Goal: Task Accomplishment & Management: Manage account settings

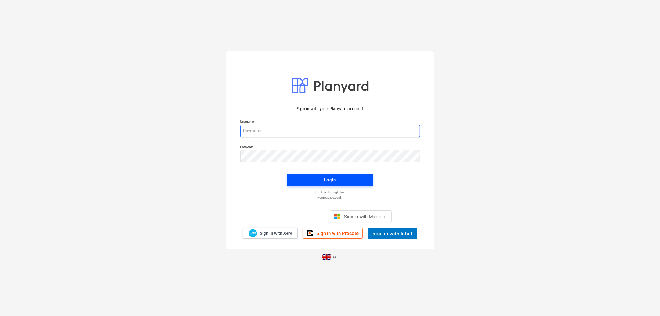
type input "[PERSON_NAME][EMAIL_ADDRESS][DOMAIN_NAME]"
click at [341, 183] on span "Login" at bounding box center [330, 180] width 71 height 8
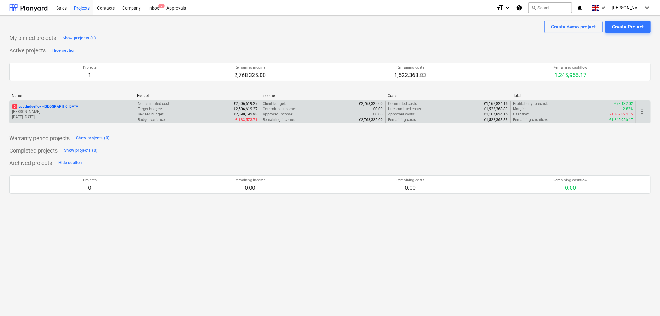
click at [66, 105] on p "5 LuddridgeFox - [GEOGRAPHIC_DATA]" at bounding box center [45, 106] width 67 height 5
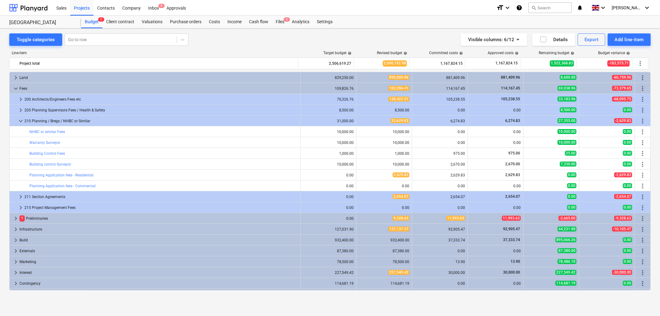
scroll to position [9, 0]
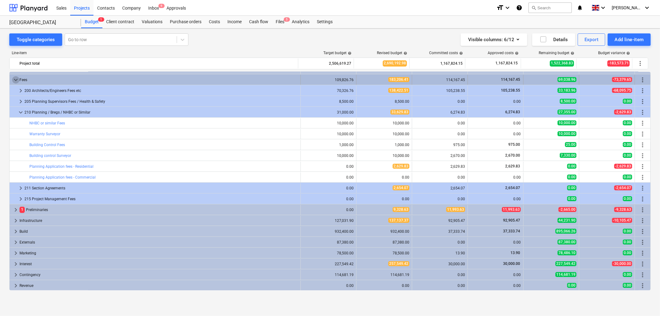
click at [17, 79] on span "keyboard_arrow_down" at bounding box center [15, 79] width 7 height 7
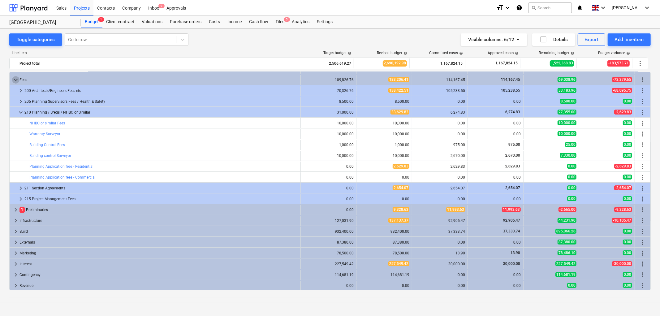
scroll to position [0, 0]
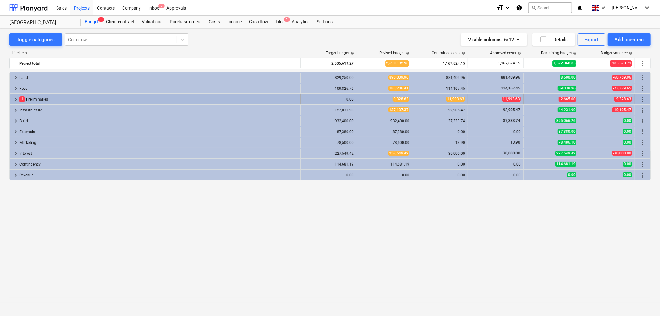
click at [16, 101] on span "keyboard_arrow_right" at bounding box center [15, 99] width 7 height 7
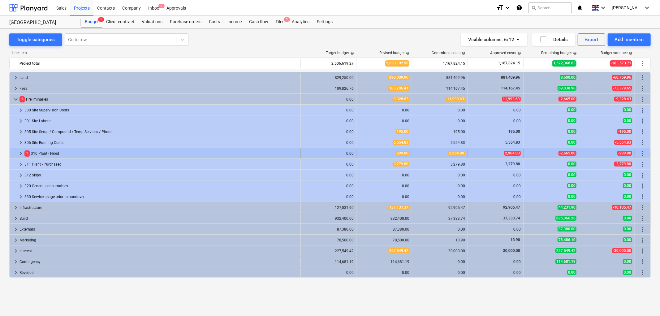
click at [19, 153] on span "keyboard_arrow_right" at bounding box center [20, 153] width 7 height 7
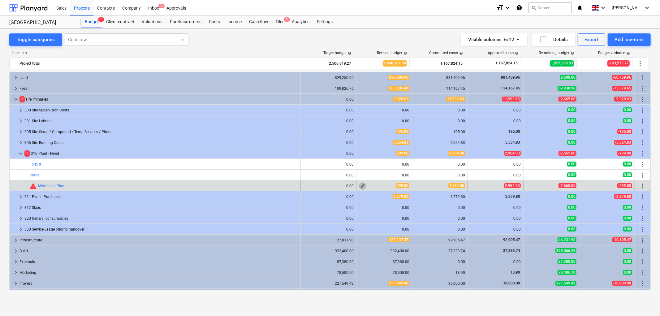
click at [360, 187] on span "edit" at bounding box center [362, 185] width 5 height 5
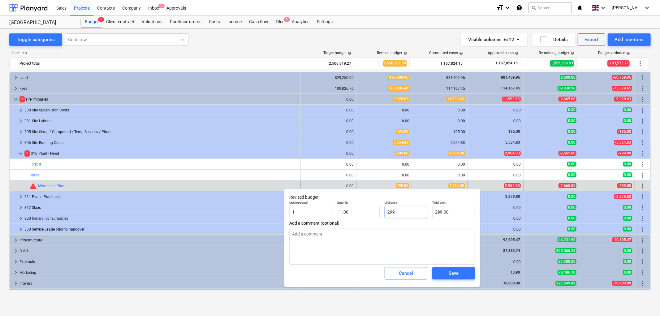
click at [395, 209] on input "299" at bounding box center [406, 212] width 43 height 12
type input "2"
type textarea "x"
type input "2.00"
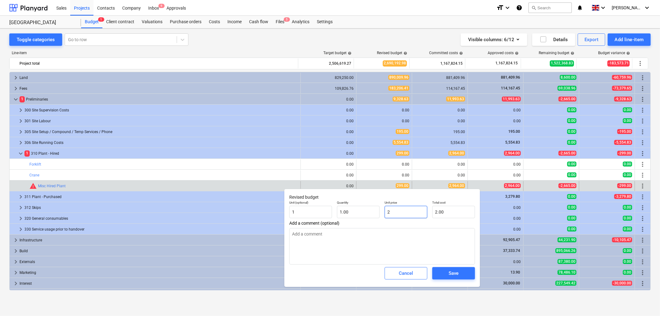
type input "29"
type textarea "x"
type input "29.00"
type input "296"
type textarea "x"
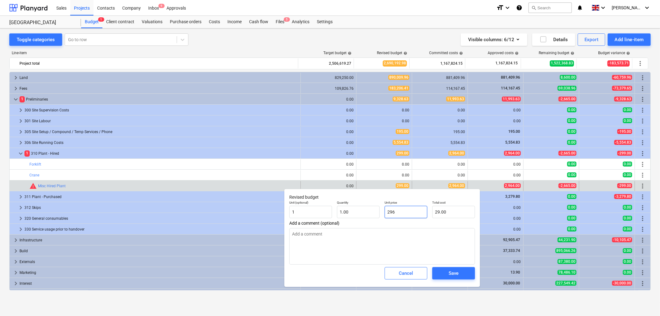
type input "296.00"
type input "2964"
type textarea "x"
type input "2,964.00"
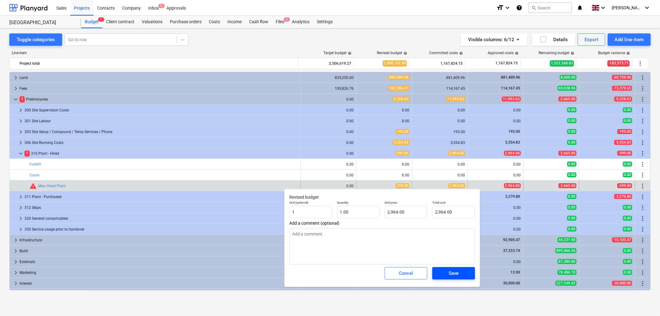
click at [452, 272] on div "Save" at bounding box center [454, 273] width 10 height 8
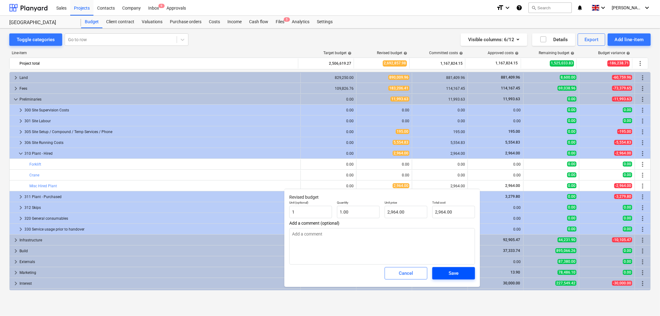
type textarea "x"
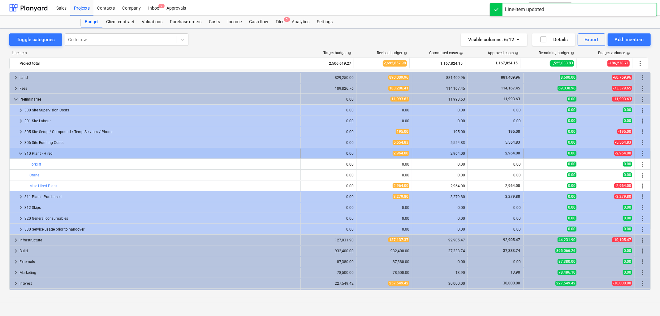
click at [17, 155] on span "keyboard_arrow_down" at bounding box center [20, 153] width 7 height 7
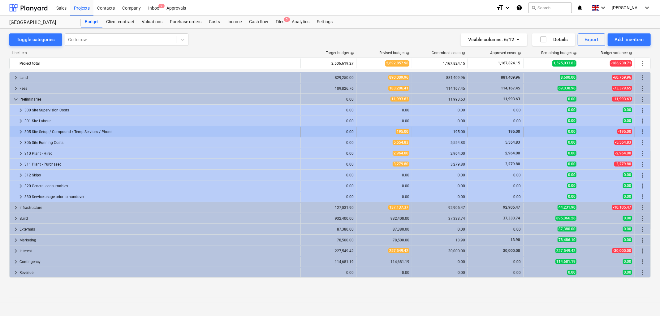
click at [19, 131] on span "keyboard_arrow_right" at bounding box center [20, 131] width 7 height 7
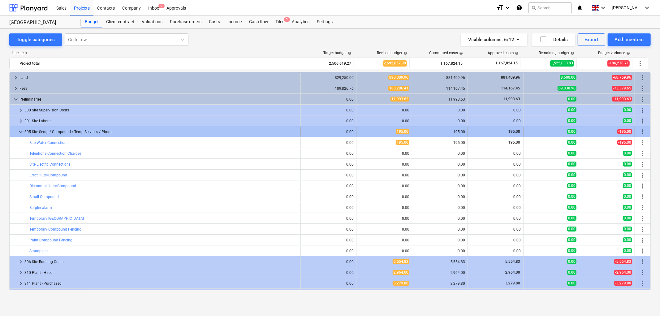
click at [21, 130] on span "keyboard_arrow_down" at bounding box center [20, 131] width 7 height 7
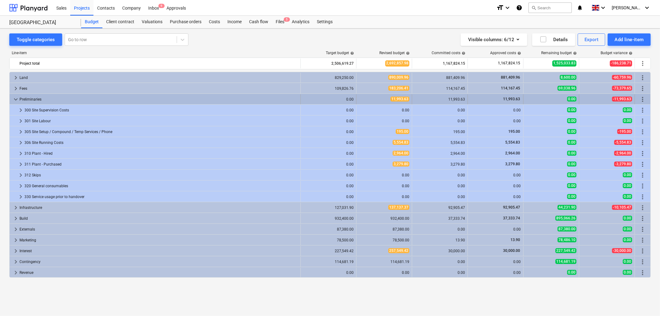
click at [17, 97] on span "keyboard_arrow_down" at bounding box center [15, 99] width 7 height 7
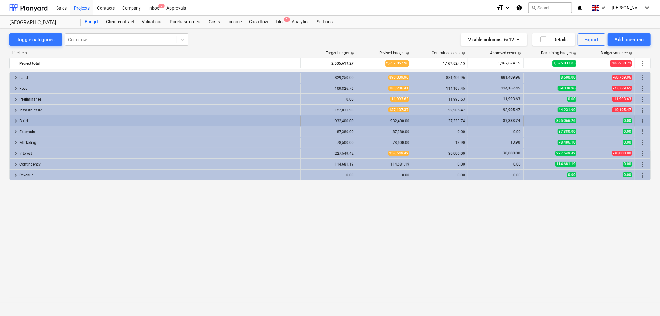
click at [16, 123] on span "keyboard_arrow_right" at bounding box center [15, 120] width 7 height 7
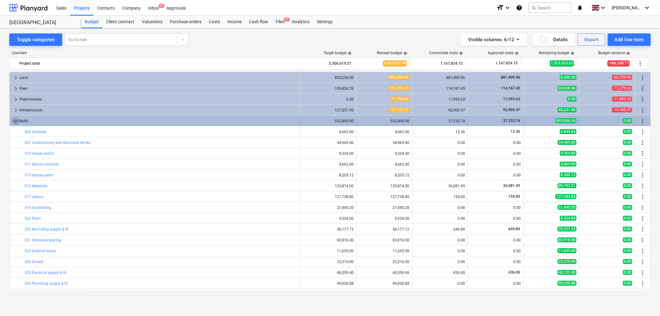
click at [15, 119] on span "keyboard_arrow_down" at bounding box center [15, 120] width 7 height 7
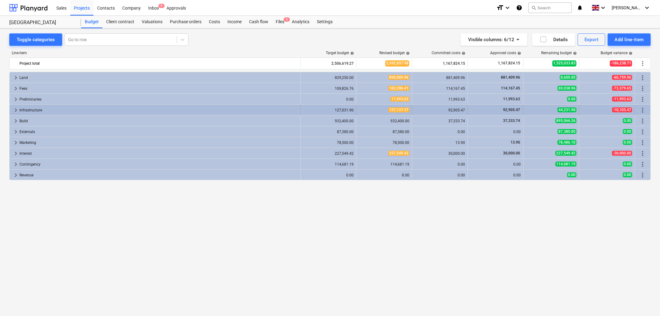
click at [15, 110] on span "keyboard_arrow_right" at bounding box center [15, 109] width 7 height 7
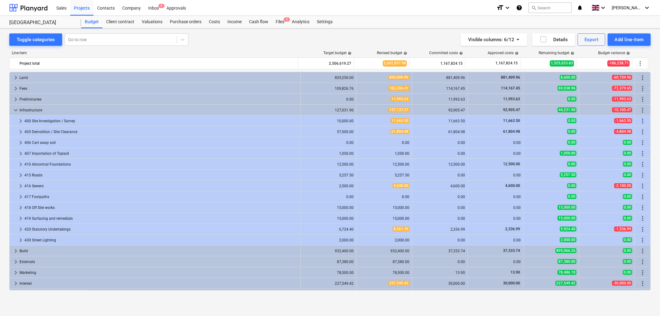
click at [15, 110] on span "keyboard_arrow_down" at bounding box center [15, 109] width 7 height 7
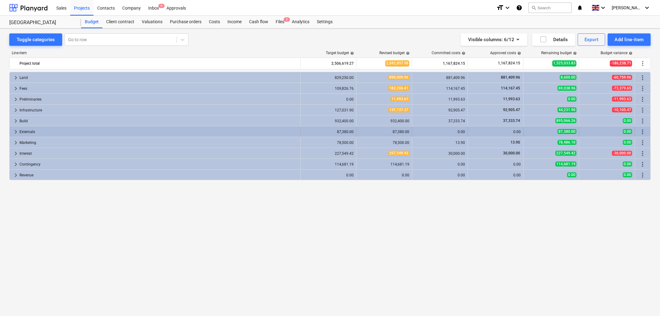
click at [15, 132] on span "keyboard_arrow_right" at bounding box center [15, 131] width 7 height 7
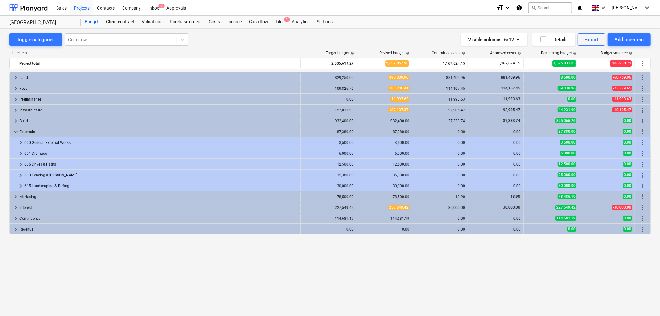
click at [15, 132] on span "keyboard_arrow_down" at bounding box center [15, 131] width 7 height 7
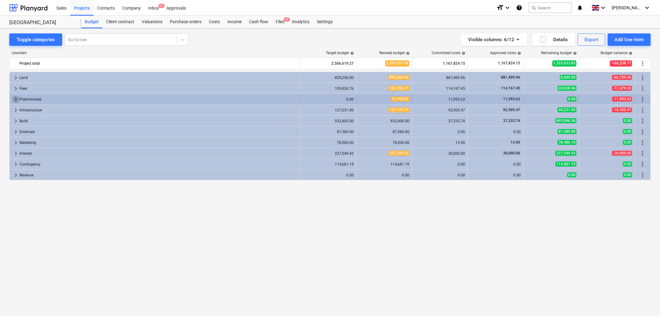
click at [17, 98] on span "keyboard_arrow_right" at bounding box center [15, 99] width 7 height 7
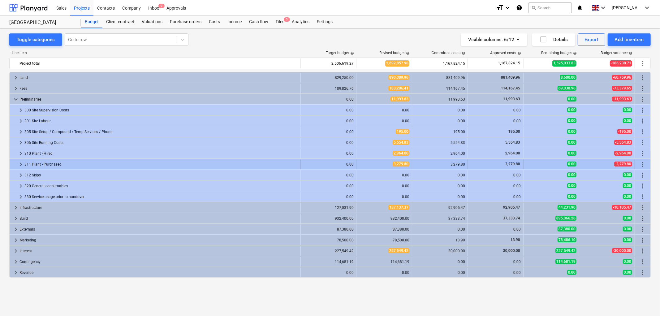
click at [21, 164] on span "keyboard_arrow_right" at bounding box center [20, 164] width 7 height 7
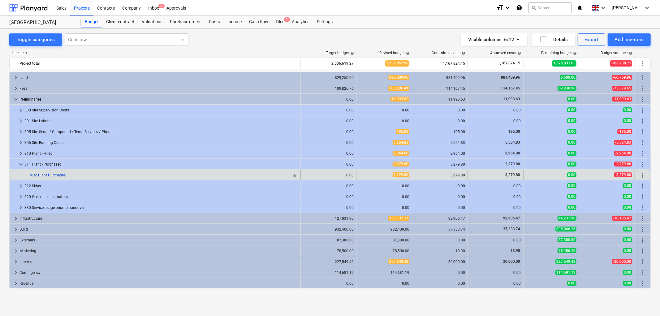
click at [39, 174] on link "Misc Plant Purchases" at bounding box center [47, 175] width 36 height 4
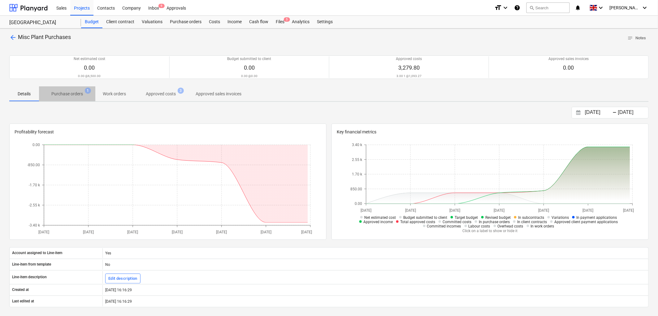
click at [73, 91] on p "Purchase orders" at bounding box center [67, 94] width 32 height 6
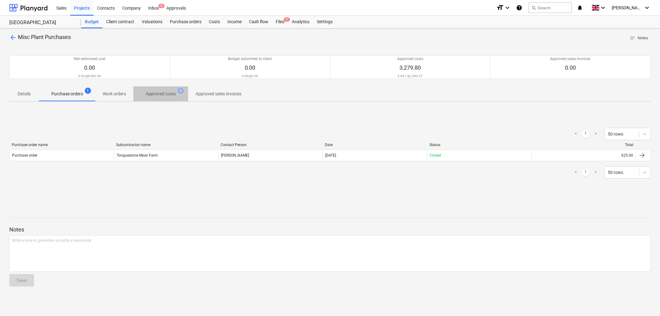
click at [149, 93] on p "Approved costs" at bounding box center [161, 94] width 30 height 6
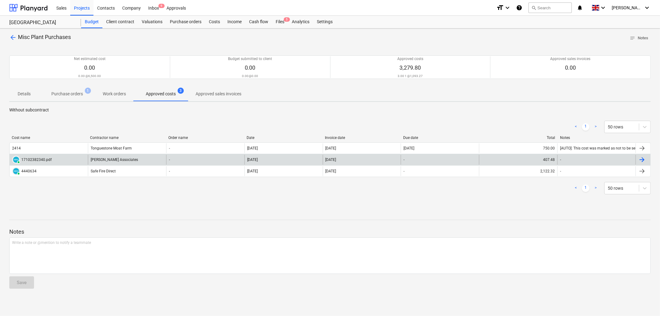
click at [111, 161] on div "[PERSON_NAME] Associates" at bounding box center [127, 160] width 78 height 10
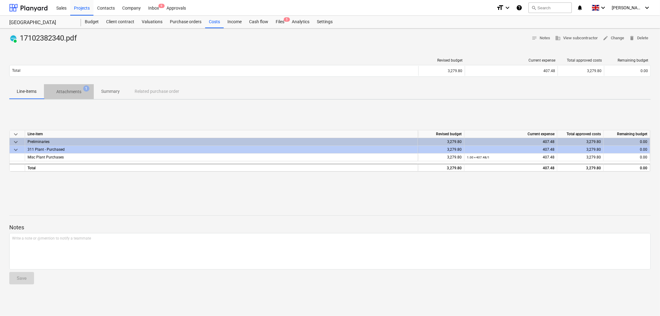
click at [81, 90] on p "Attachments" at bounding box center [68, 91] width 25 height 6
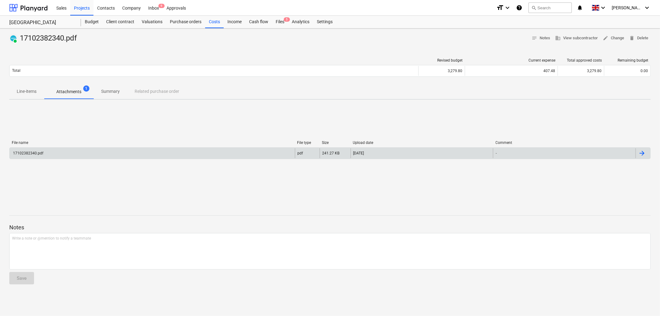
click at [39, 156] on div "17102382340.pdf" at bounding box center [152, 153] width 285 height 10
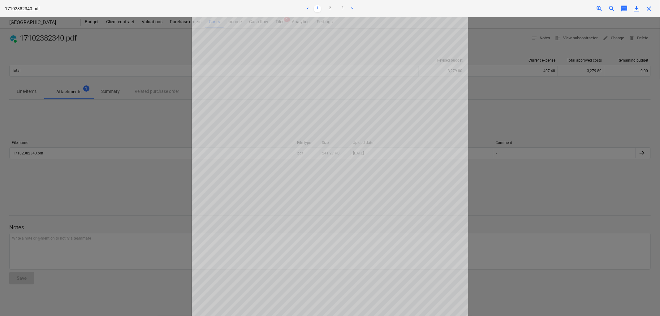
scroll to position [93, 0]
drag, startPoint x: 586, startPoint y: 178, endPoint x: 568, endPoint y: 179, distance: 18.0
click at [585, 178] on div at bounding box center [330, 166] width 660 height 299
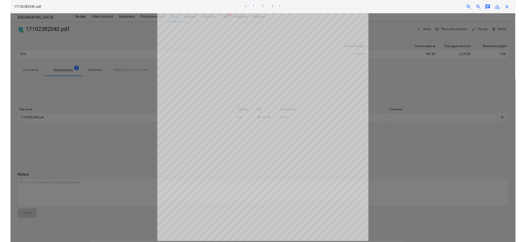
scroll to position [93, 0]
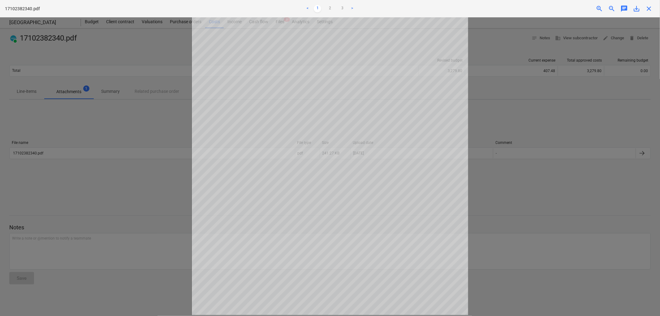
click at [42, 94] on div at bounding box center [330, 166] width 660 height 299
click at [29, 96] on div at bounding box center [330, 166] width 660 height 299
click at [653, 8] on div "close" at bounding box center [649, 8] width 12 height 7
drag, startPoint x: 650, startPoint y: 8, endPoint x: 639, endPoint y: 14, distance: 12.2
click at [650, 8] on span "close" at bounding box center [648, 8] width 7 height 7
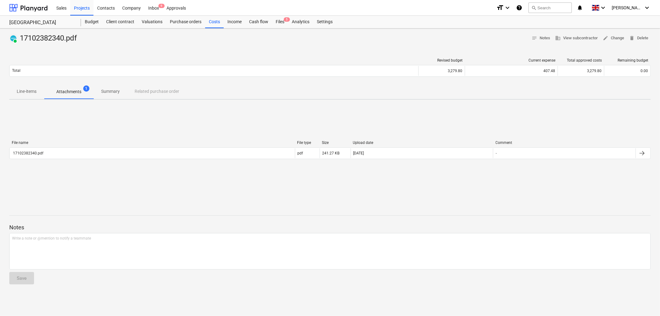
click at [19, 92] on p "Line-items" at bounding box center [27, 91] width 20 height 6
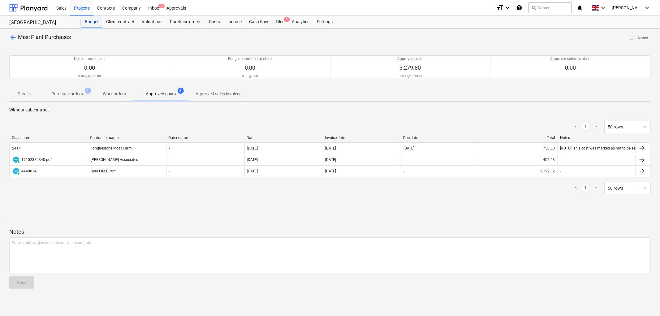
click at [93, 22] on div "Budget" at bounding box center [91, 22] width 21 height 12
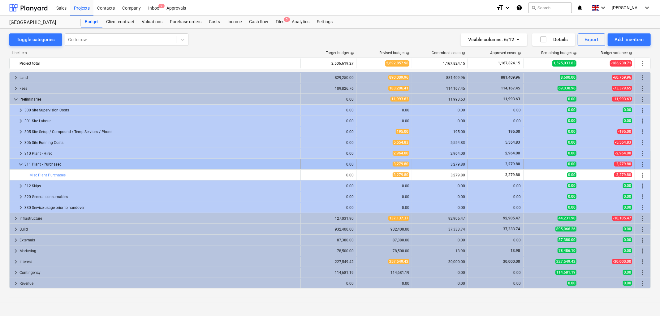
click at [22, 165] on span "keyboard_arrow_down" at bounding box center [20, 164] width 7 height 7
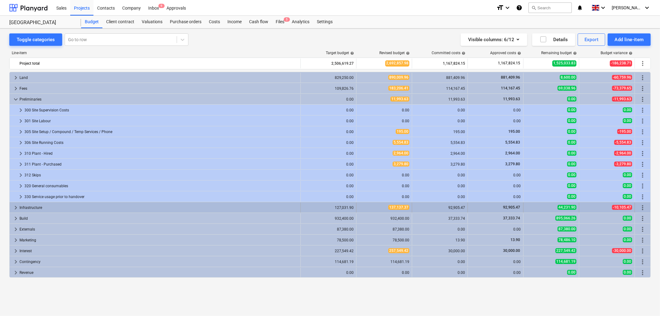
click at [17, 208] on span "keyboard_arrow_right" at bounding box center [15, 207] width 7 height 7
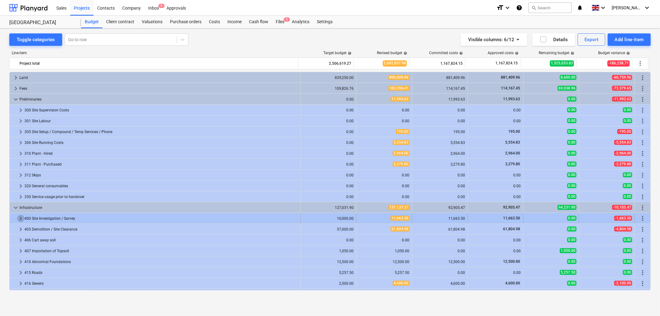
click at [19, 218] on span "keyboard_arrow_right" at bounding box center [20, 218] width 7 height 7
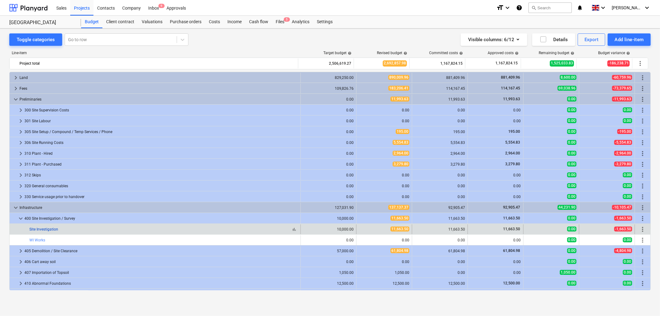
click at [45, 228] on link "Site Investigation" at bounding box center [43, 229] width 29 height 4
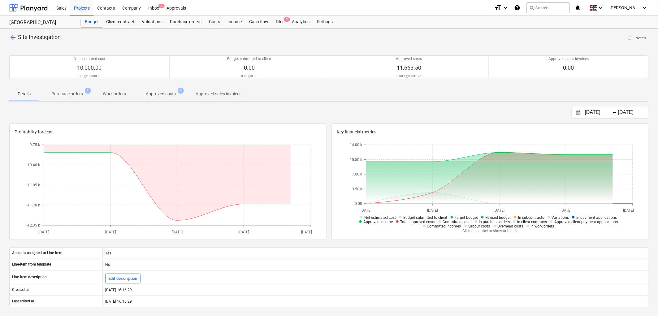
click at [159, 103] on div "arrow_back Site Investigation notes Notes Net estimated cost 10,000.00 1.00 @ 1…" at bounding box center [329, 219] width 658 height 383
click at [162, 93] on p "Approved costs" at bounding box center [161, 94] width 30 height 6
